Goal: Transaction & Acquisition: Obtain resource

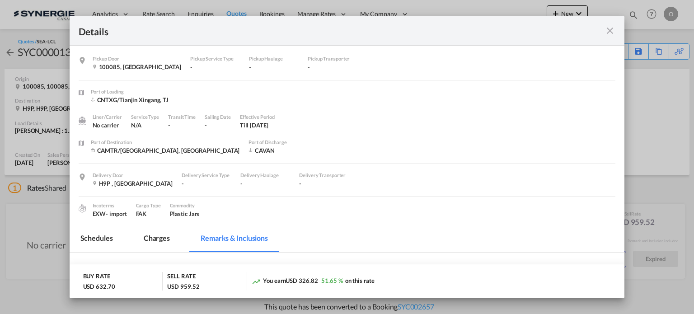
scroll to position [226, 0]
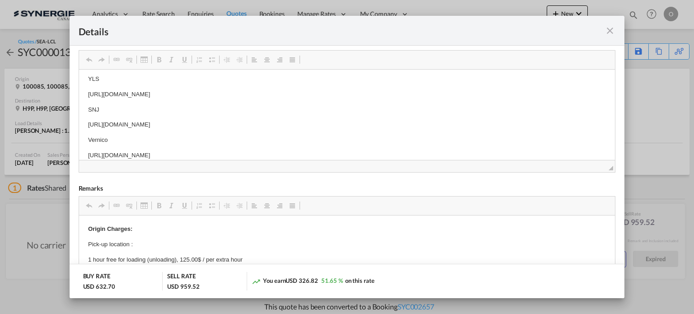
click at [609, 30] on md-icon "icon-close fg-AAA8AD m-0 cursor" at bounding box center [609, 30] width 11 height 11
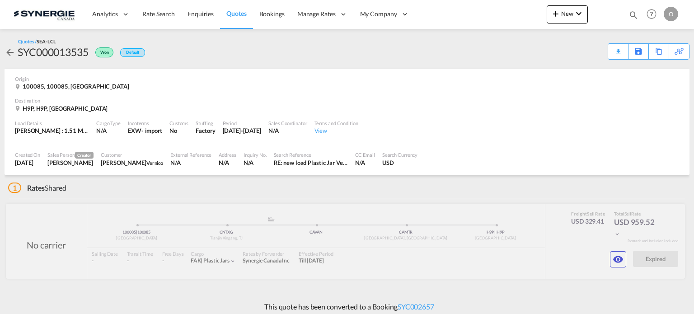
click at [631, 12] on md-icon "icon-magnify" at bounding box center [633, 15] width 10 height 10
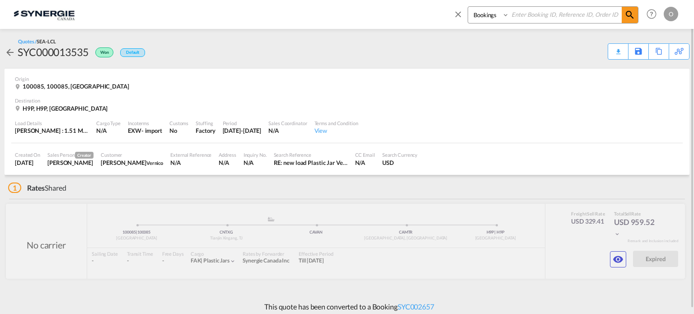
click at [472, 19] on select "Bookings Quotes Enquiries" at bounding box center [489, 15] width 43 height 16
click at [468, 7] on select "Bookings Quotes Enquiries" at bounding box center [489, 15] width 43 height 16
drag, startPoint x: 486, startPoint y: 12, endPoint x: 487, endPoint y: 18, distance: 6.4
click at [487, 14] on select "Bookings Quotes Enquiries" at bounding box center [489, 15] width 43 height 16
select select "Quotes"
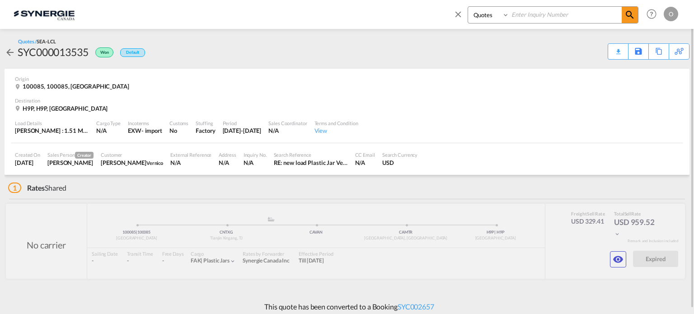
click at [468, 7] on select "Bookings Quotes Enquiries" at bounding box center [489, 15] width 43 height 16
click at [532, 12] on input at bounding box center [565, 15] width 112 height 16
paste input "SYC000013675"
type input "SYC000013675"
click at [634, 15] on md-icon "icon-magnify" at bounding box center [629, 14] width 11 height 11
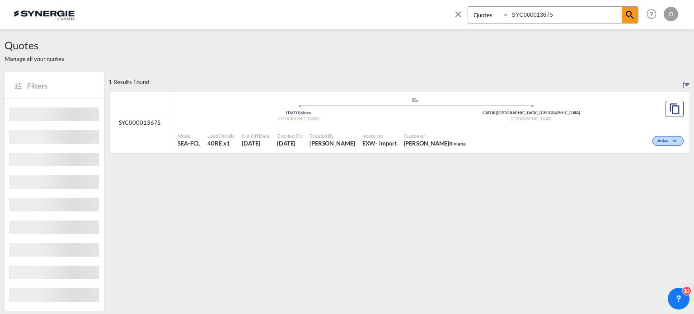
click at [492, 158] on md-content "SYC000013675 .a{fill:#aaa8ad;} .a{fill:#aaa8ad;} ITMZO | Melzo Italy CATOR | [G…" at bounding box center [398, 126] width 581 height 68
click at [490, 141] on div "Active" at bounding box center [577, 140] width 216 height 23
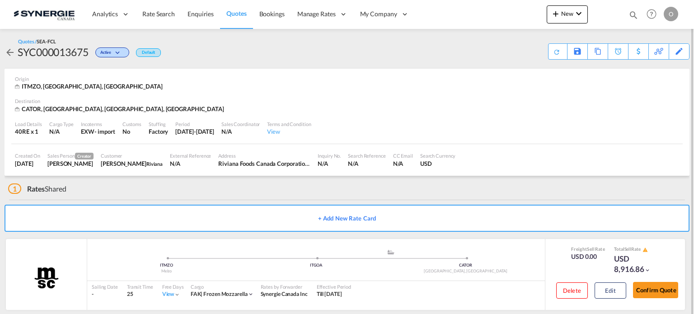
scroll to position [11, 0]
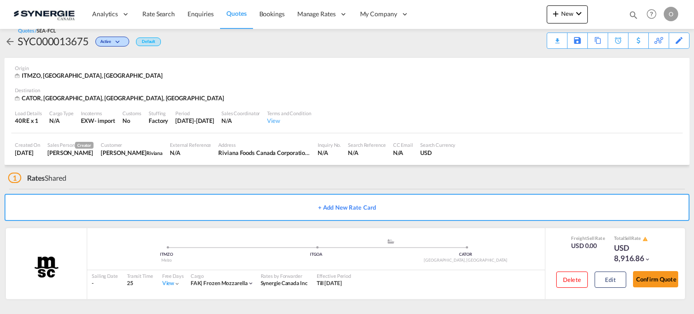
click at [0, 0] on div "Download Quote" at bounding box center [0, 0] width 0 height 0
